Goal: Task Accomplishment & Management: Manage account settings

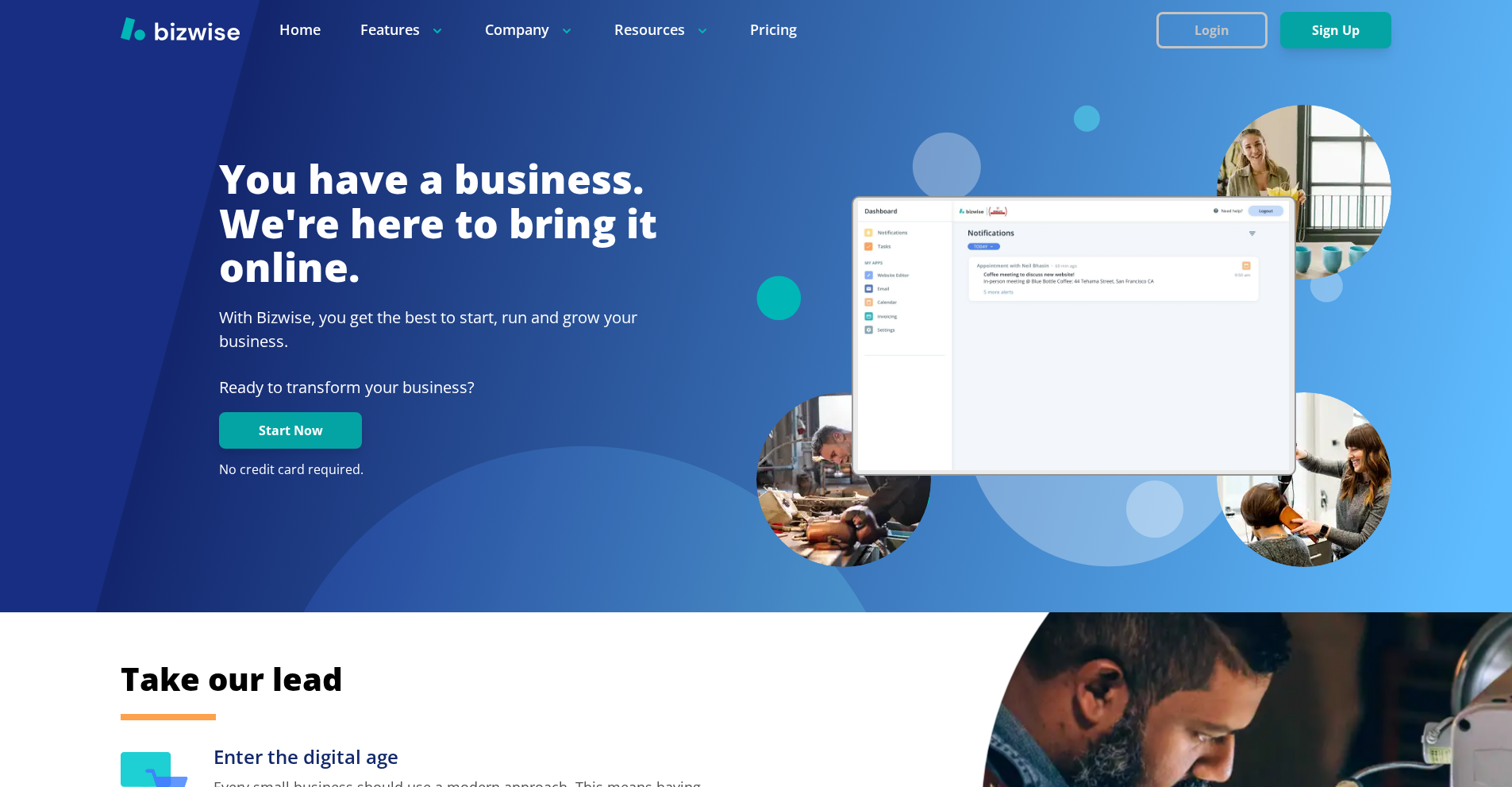
click at [1196, 24] on button "Login" at bounding box center [1212, 30] width 111 height 36
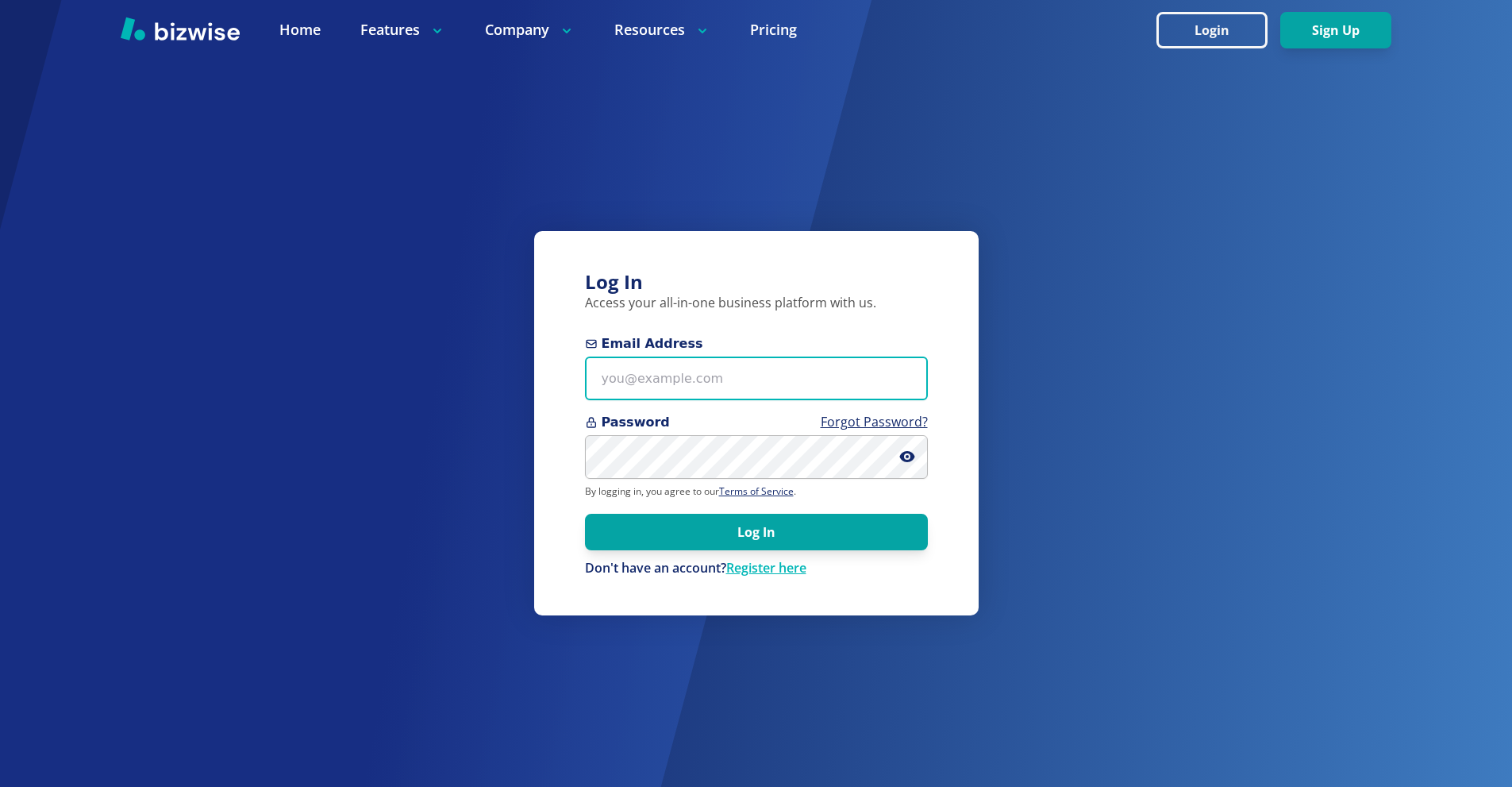
drag, startPoint x: 690, startPoint y: 376, endPoint x: 670, endPoint y: 33, distance: 343.6
click at [689, 376] on input "Email Address" at bounding box center [756, 378] width 343 height 44
paste input "[EMAIL_ADDRESS][DOMAIN_NAME]"
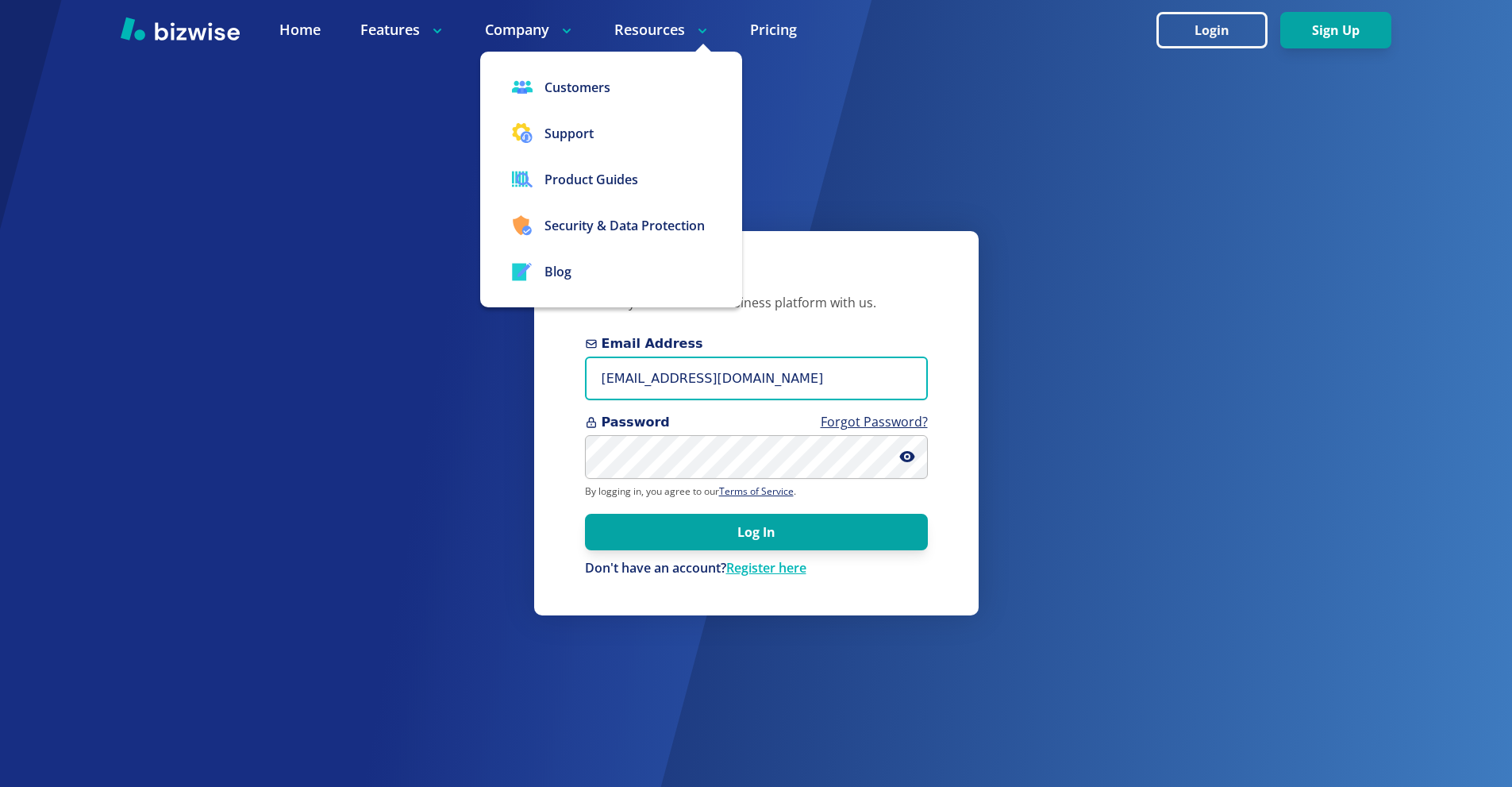
type input "[EMAIL_ADDRESS][DOMAIN_NAME]"
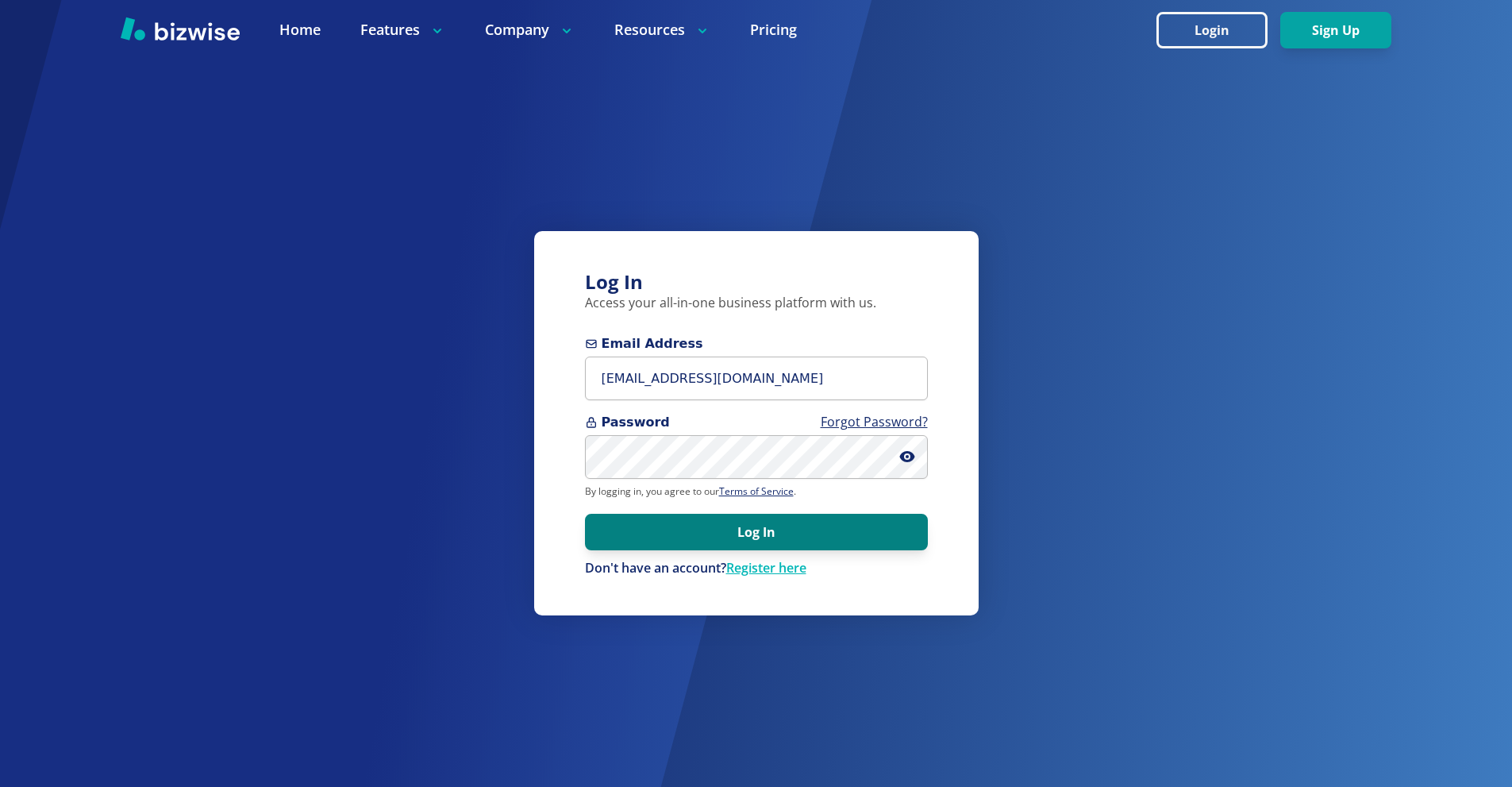
click at [828, 539] on button "Log In" at bounding box center [756, 531] width 343 height 36
